Goal: Navigation & Orientation: Find specific page/section

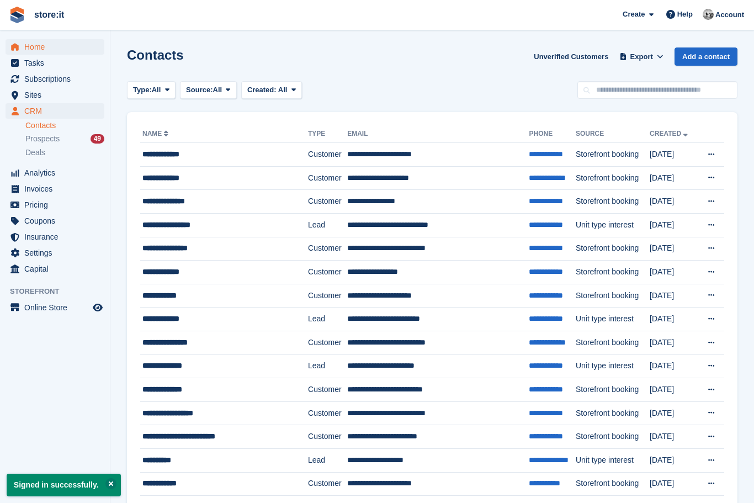
click at [37, 47] on span "Home" at bounding box center [57, 46] width 66 height 15
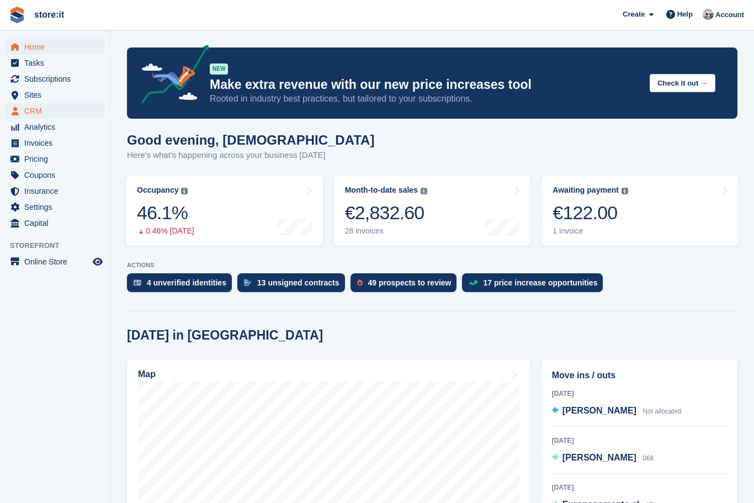
click at [31, 114] on span "CRM" at bounding box center [57, 110] width 66 height 15
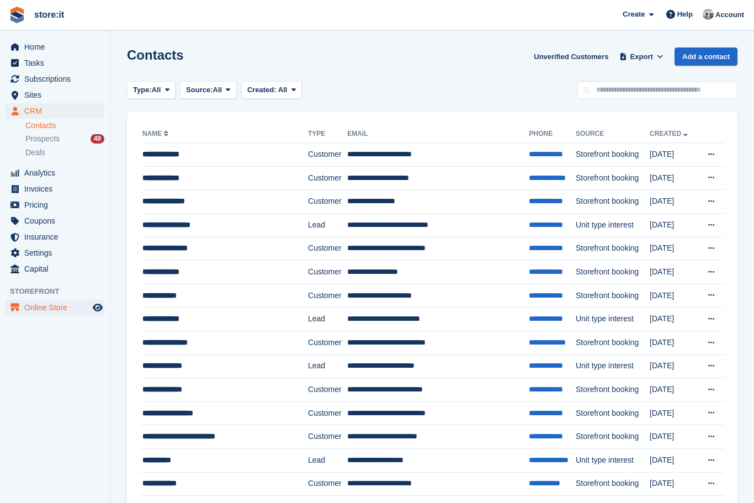
click at [54, 300] on span "Online Store" at bounding box center [57, 307] width 66 height 15
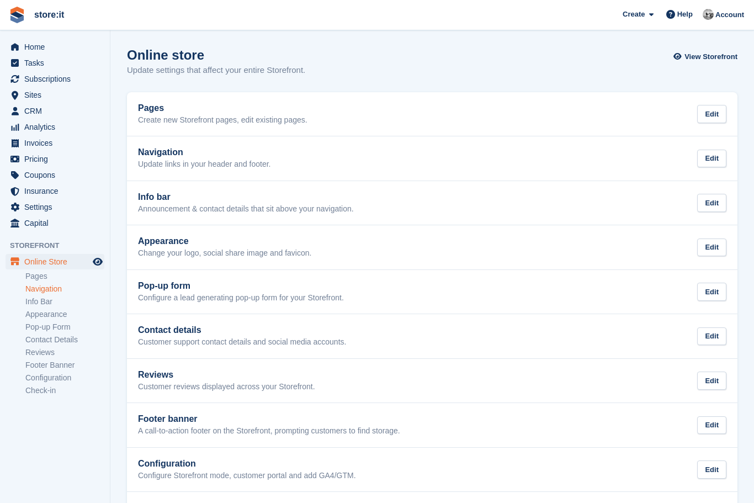
click at [56, 289] on link "Navigation" at bounding box center [64, 289] width 79 height 10
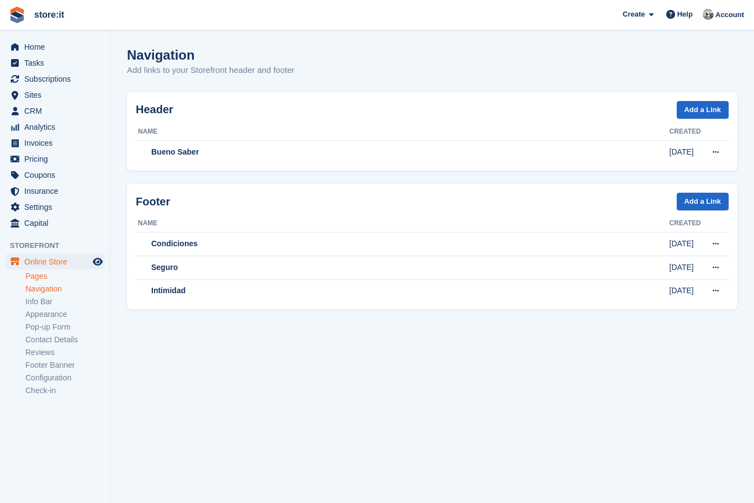
click at [45, 280] on link "Pages" at bounding box center [64, 276] width 79 height 10
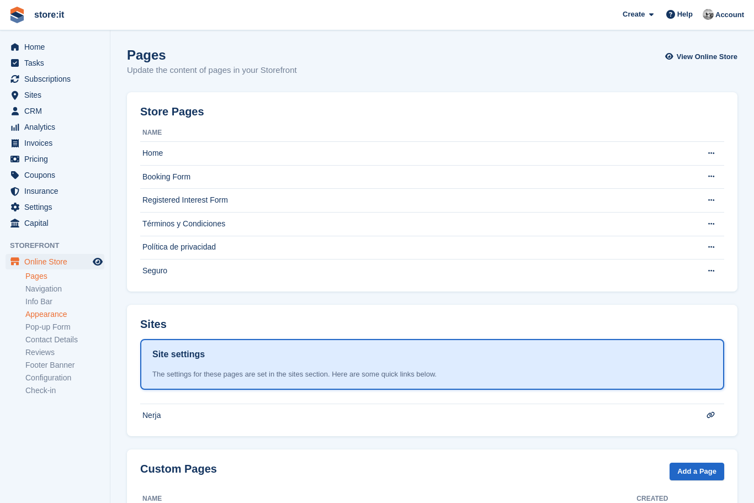
click at [62, 318] on link "Appearance" at bounding box center [64, 314] width 79 height 10
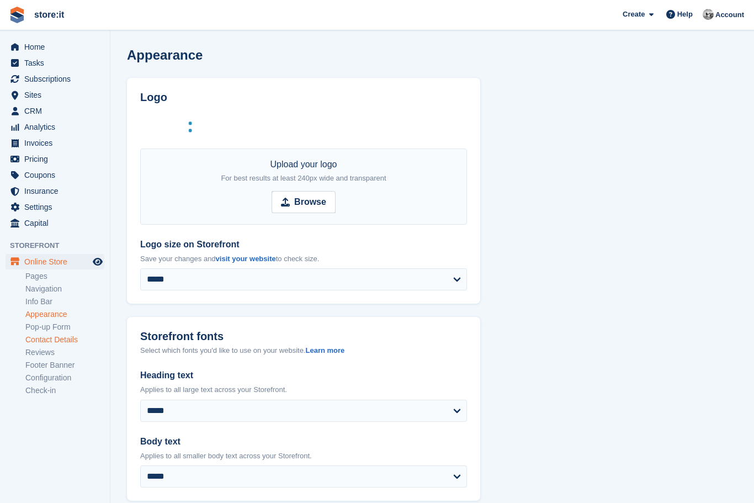
click at [54, 335] on link "Contact Details" at bounding box center [64, 339] width 79 height 10
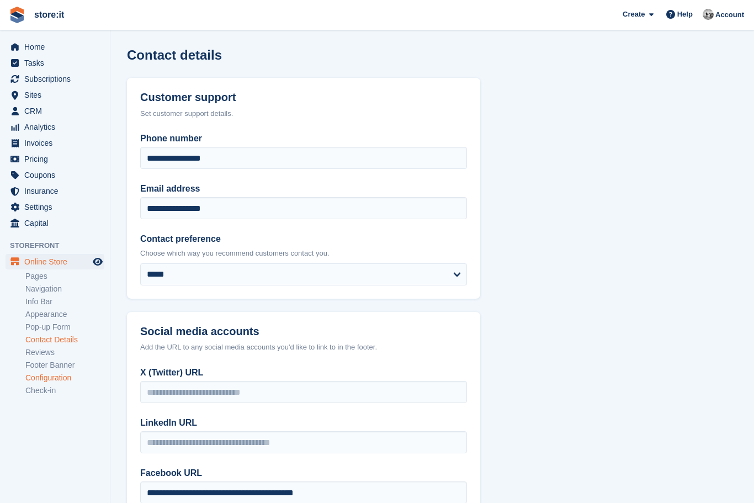
click at [56, 377] on link "Configuration" at bounding box center [64, 377] width 79 height 10
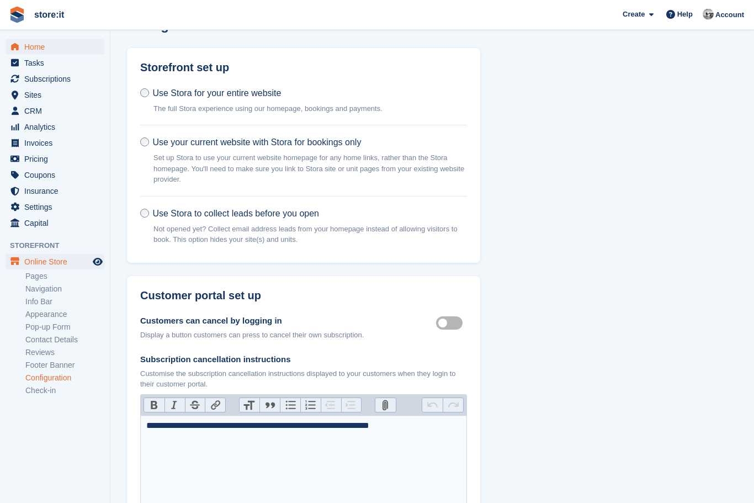
click at [45, 44] on span "Home" at bounding box center [57, 46] width 66 height 15
